Goal: Information Seeking & Learning: Learn about a topic

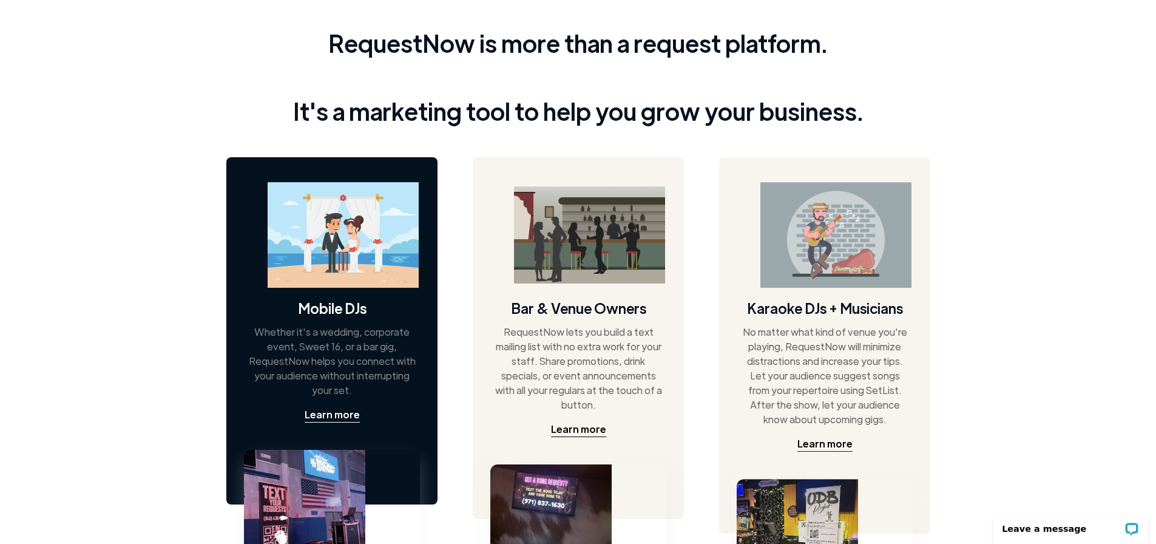
scroll to position [485, 0]
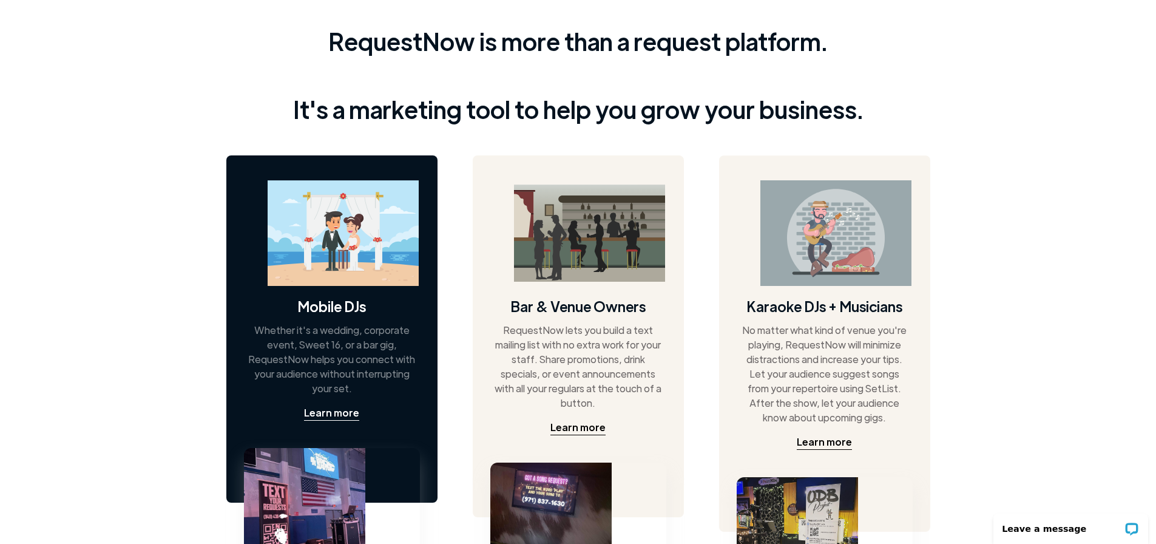
click at [330, 232] on img at bounding box center [343, 233] width 151 height 106
click at [330, 409] on div "Learn more" at bounding box center [331, 412] width 55 height 15
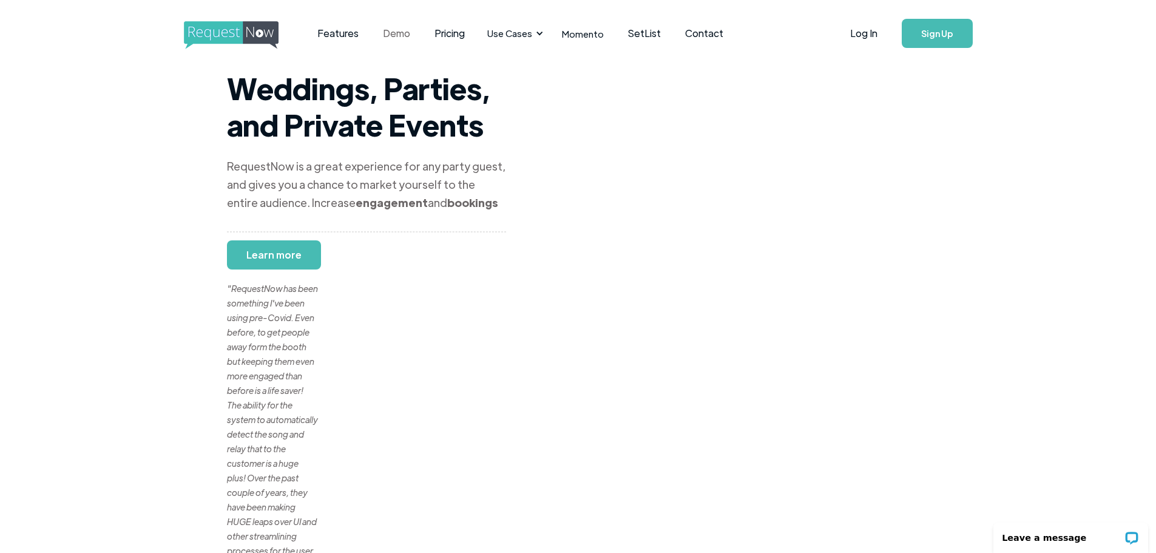
click at [399, 35] on link "Demo" at bounding box center [397, 34] width 52 height 38
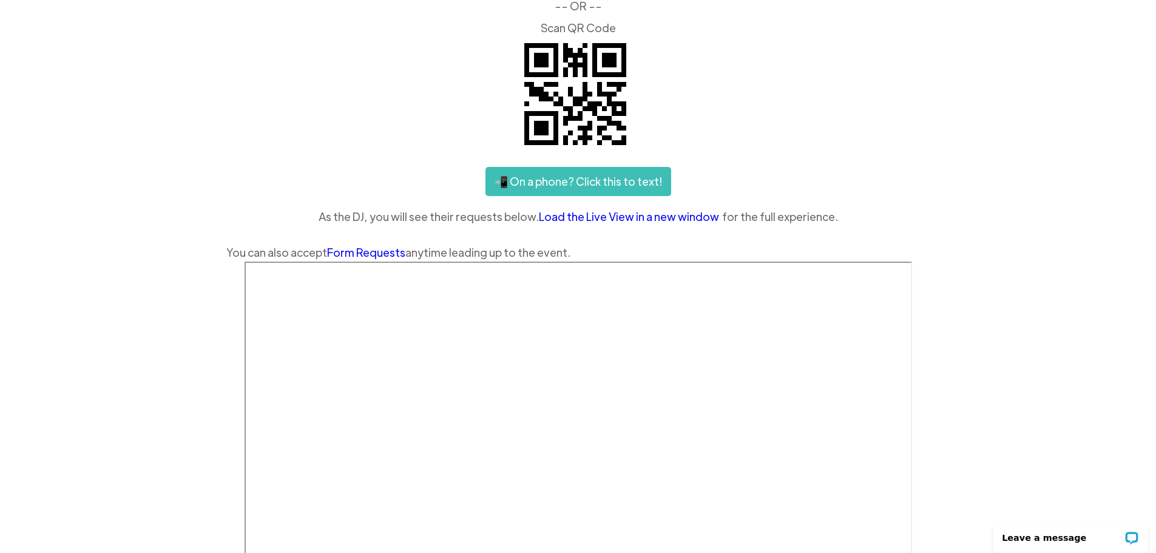
scroll to position [121, 0]
click at [600, 185] on link "📲 On a phone? Click this to text!" at bounding box center [578, 181] width 186 height 29
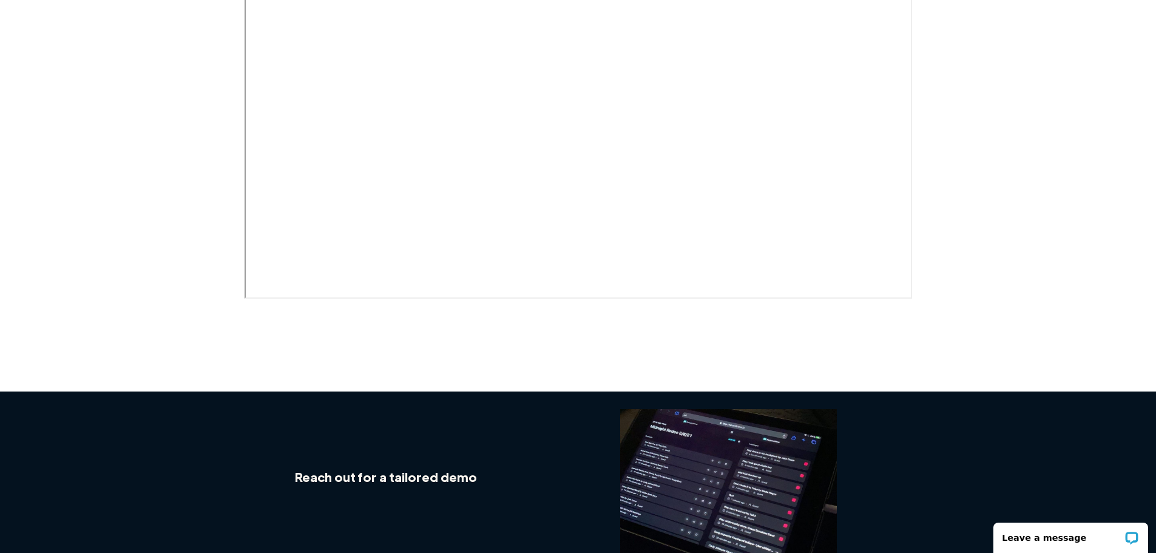
scroll to position [725, 0]
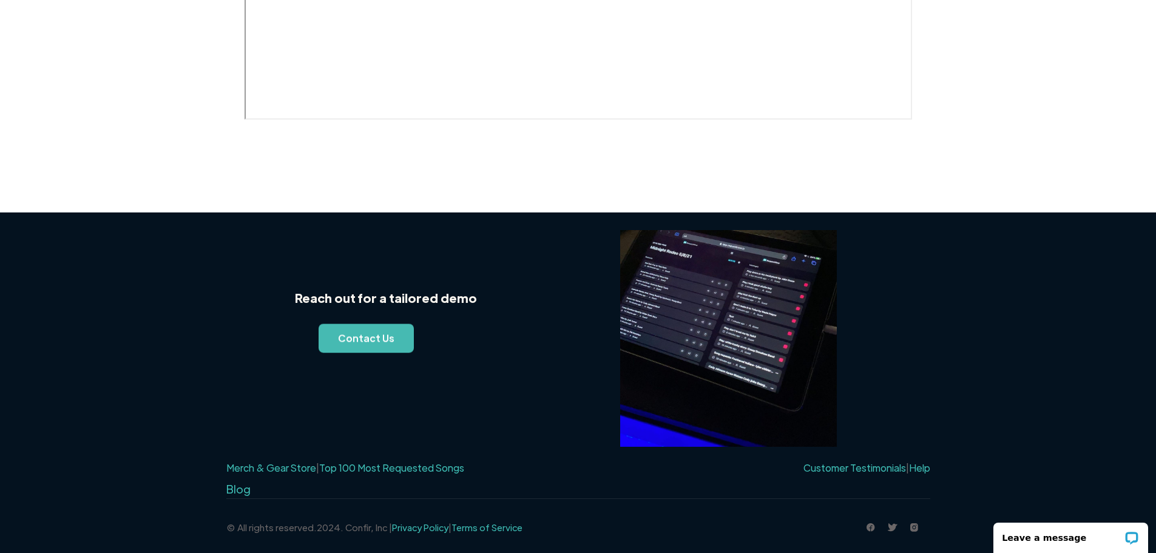
click at [743, 296] on img at bounding box center [728, 338] width 217 height 217
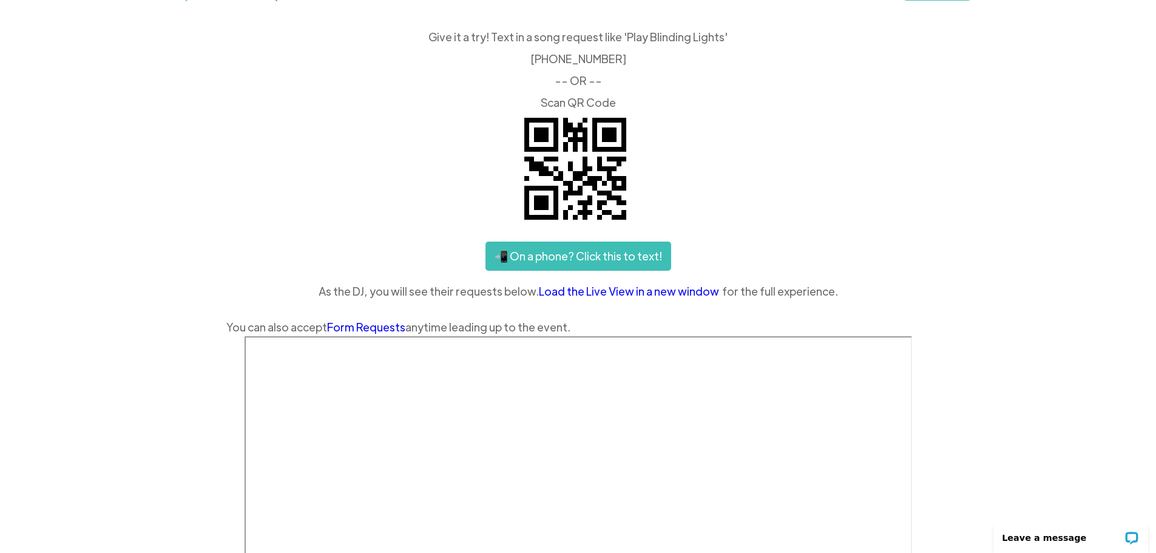
scroll to position [0, 0]
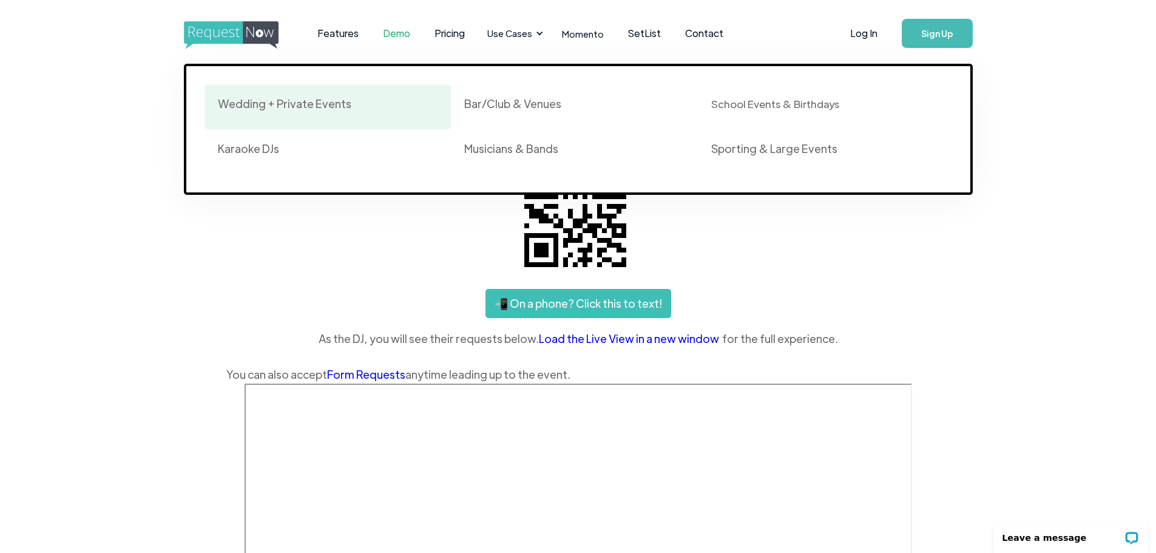
click at [280, 100] on div "Wedding + Private Events" at bounding box center [285, 103] width 134 height 15
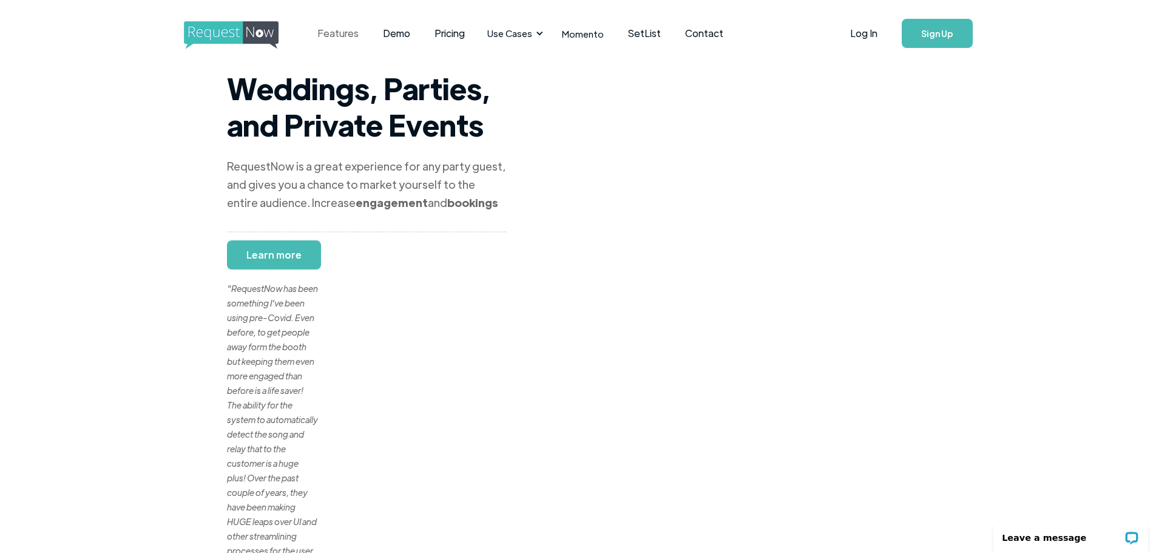
click at [334, 33] on link "Features" at bounding box center [338, 34] width 66 height 38
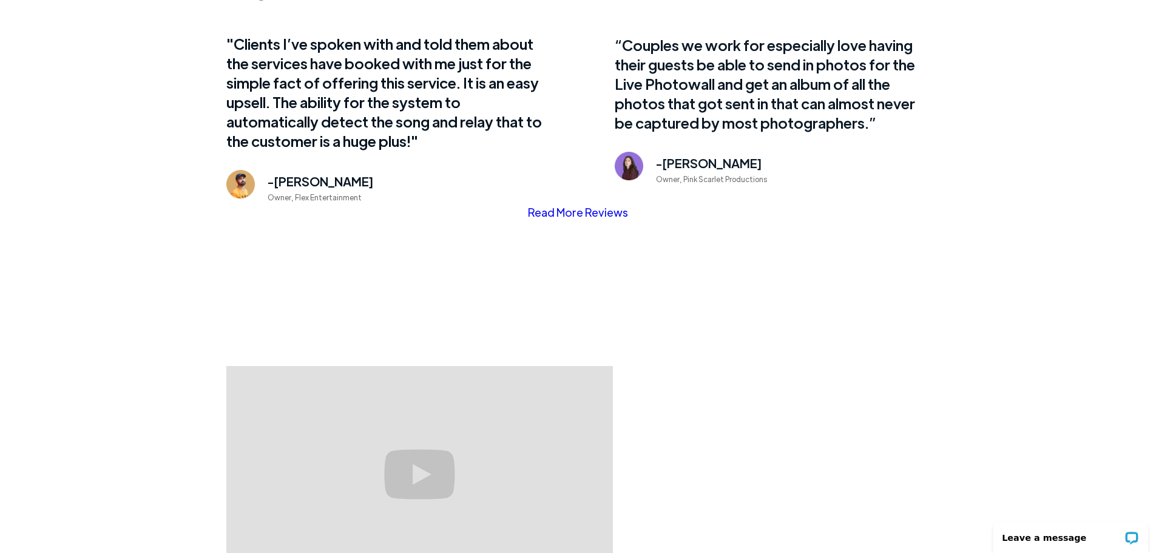
scroll to position [1032, 0]
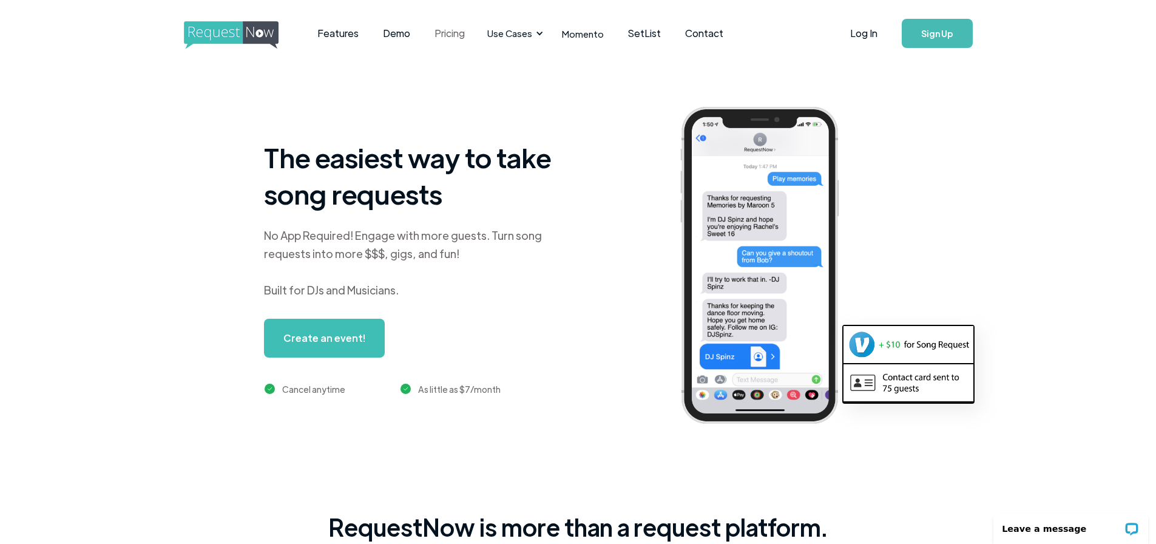
click at [453, 29] on link "Pricing" at bounding box center [449, 34] width 55 height 38
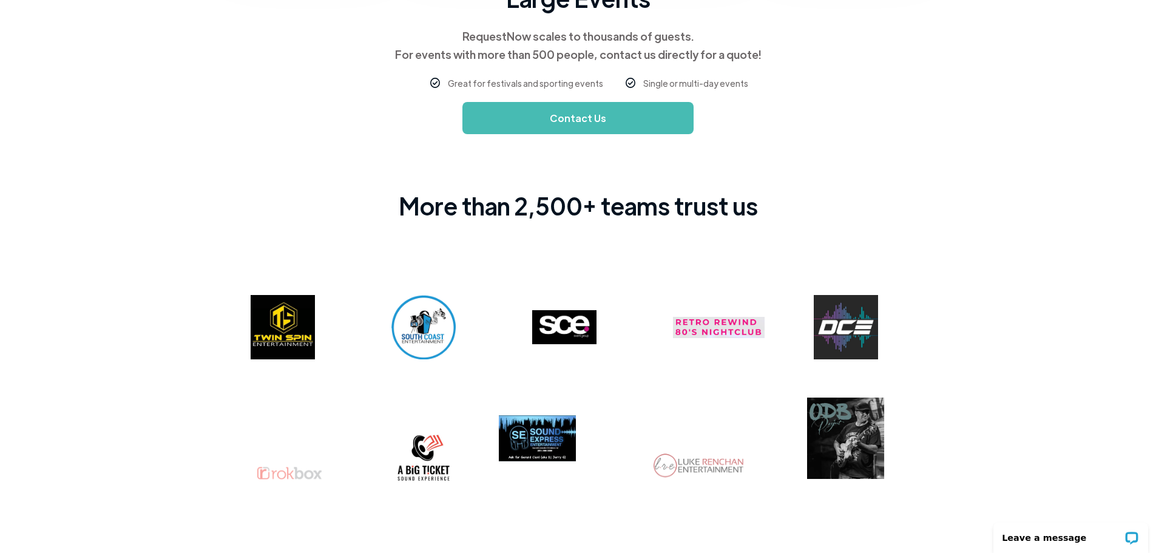
scroll to position [925, 0]
